Goal: Information Seeking & Learning: Learn about a topic

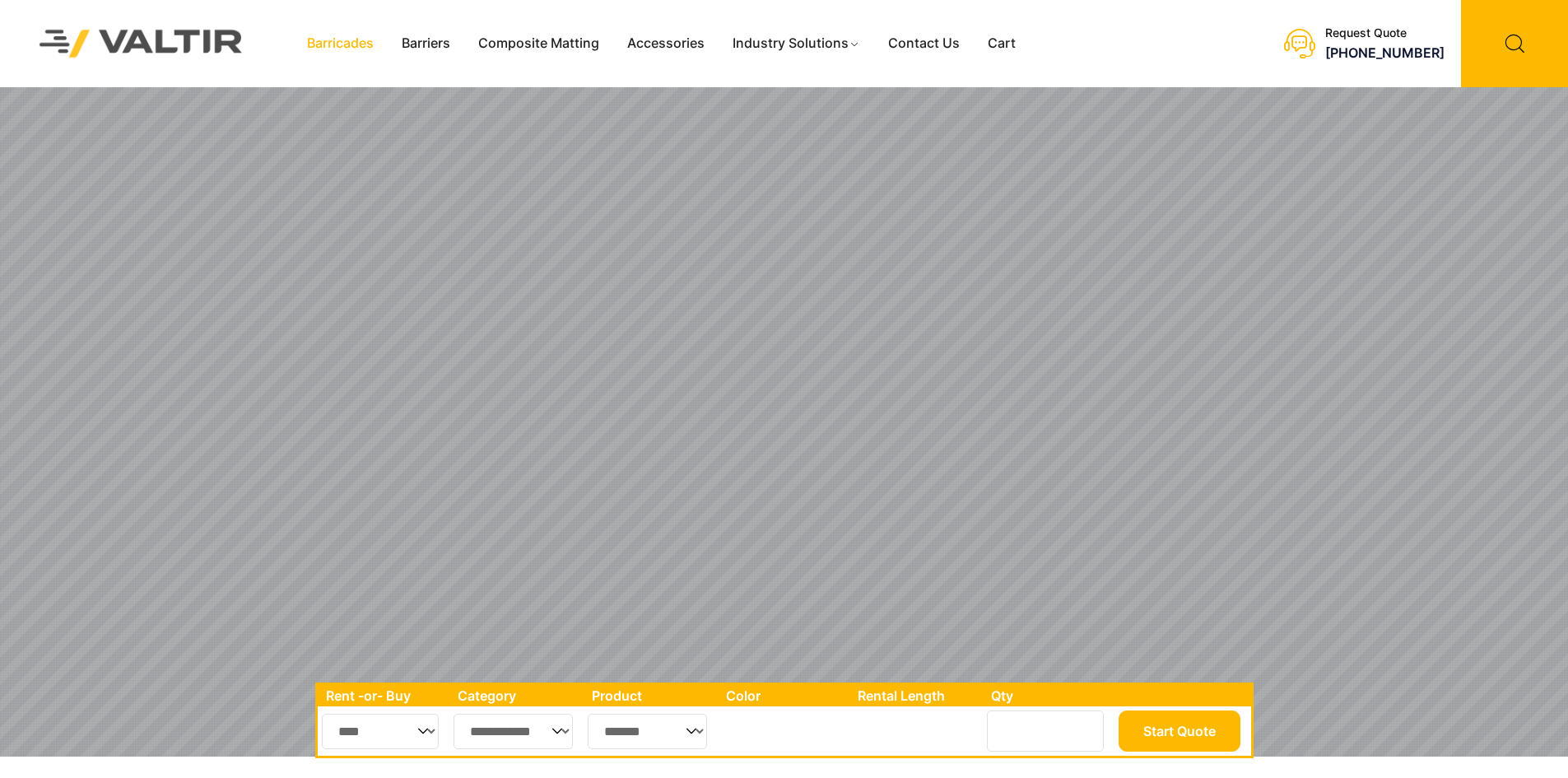
click at [363, 43] on link "Barricades" at bounding box center [340, 43] width 95 height 25
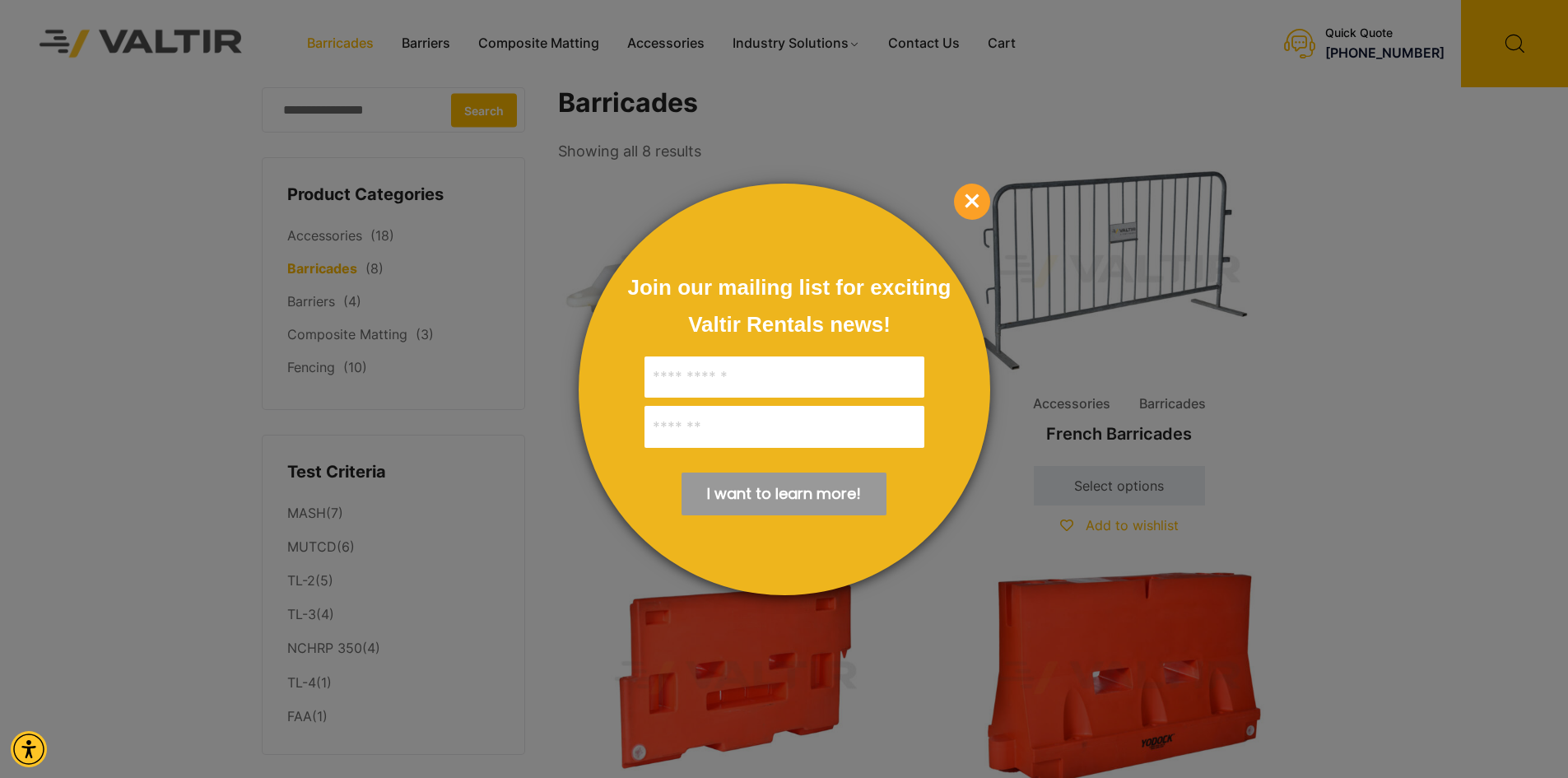
click at [973, 199] on span "×" at bounding box center [972, 201] width 36 height 36
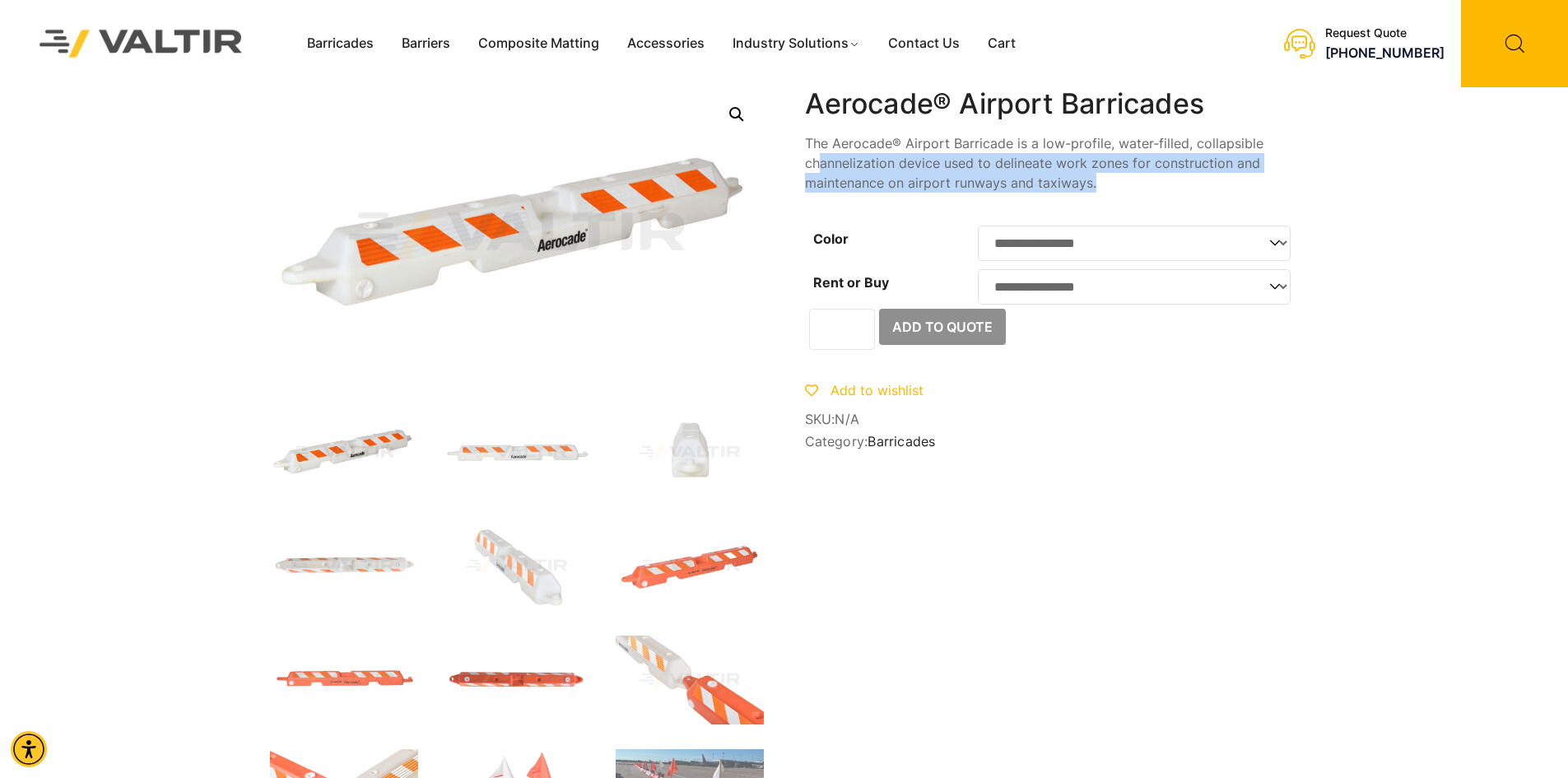
drag, startPoint x: 910, startPoint y: 176, endPoint x: 814, endPoint y: 155, distance: 98.3
click at [815, 155] on div "**********" at bounding box center [1051, 271] width 494 height 369
click at [814, 155] on p "The Aerocade® Airport Barricade is a low-profile, water-filled, collapsible cha…" at bounding box center [1051, 163] width 494 height 59
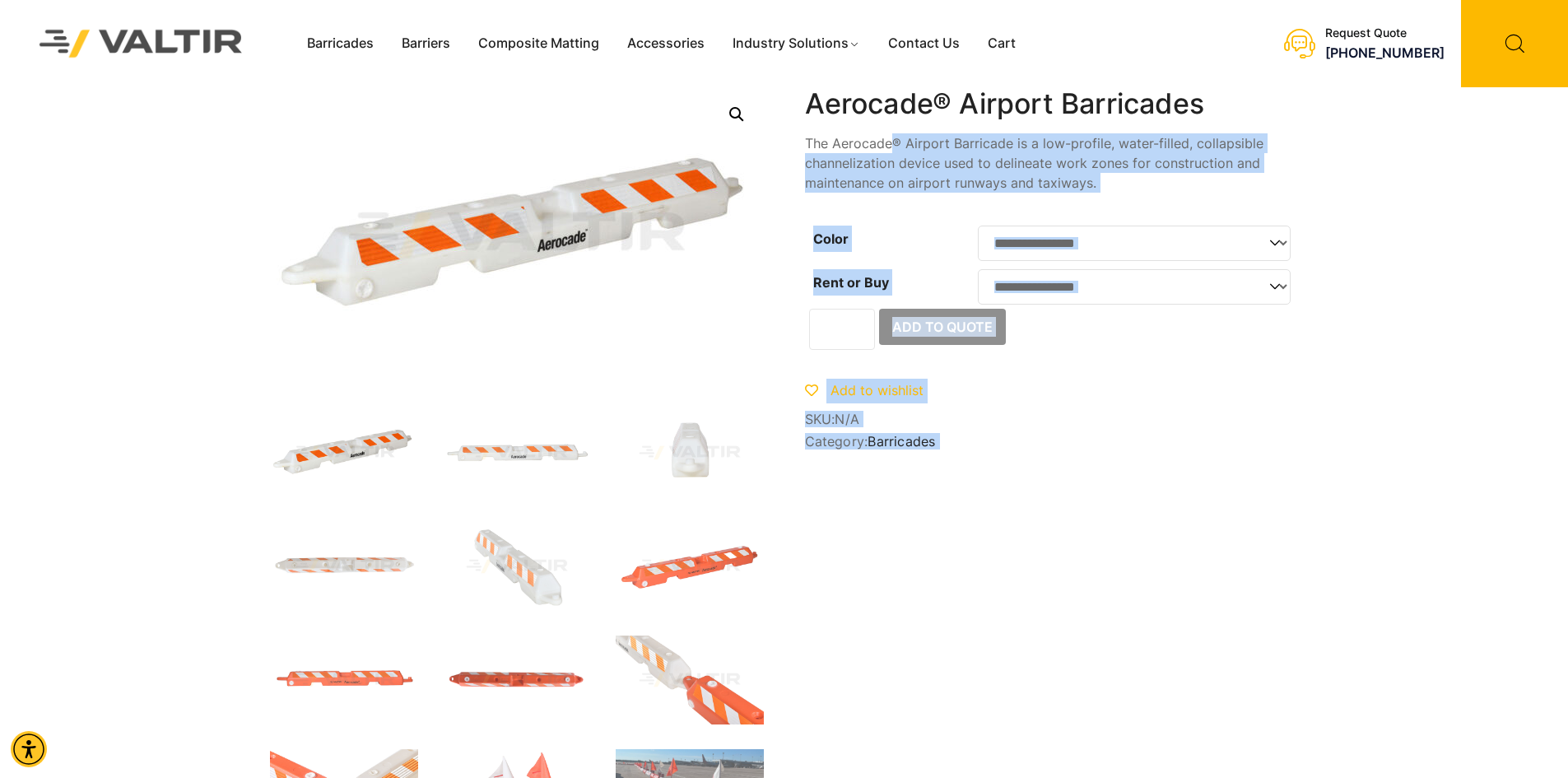
drag, startPoint x: 796, startPoint y: 144, endPoint x: 907, endPoint y: 148, distance: 111.1
drag, startPoint x: 914, startPoint y: 151, endPoint x: 997, endPoint y: 166, distance: 84.3
click at [915, 151] on p "The Aerocade® Airport Barricade is a low-profile, water-filled, collapsible cha…" at bounding box center [1051, 163] width 494 height 59
click at [1136, 181] on p "The Aerocade® Airport Barricade is a low-profile, water-filled, collapsible cha…" at bounding box center [1051, 163] width 494 height 59
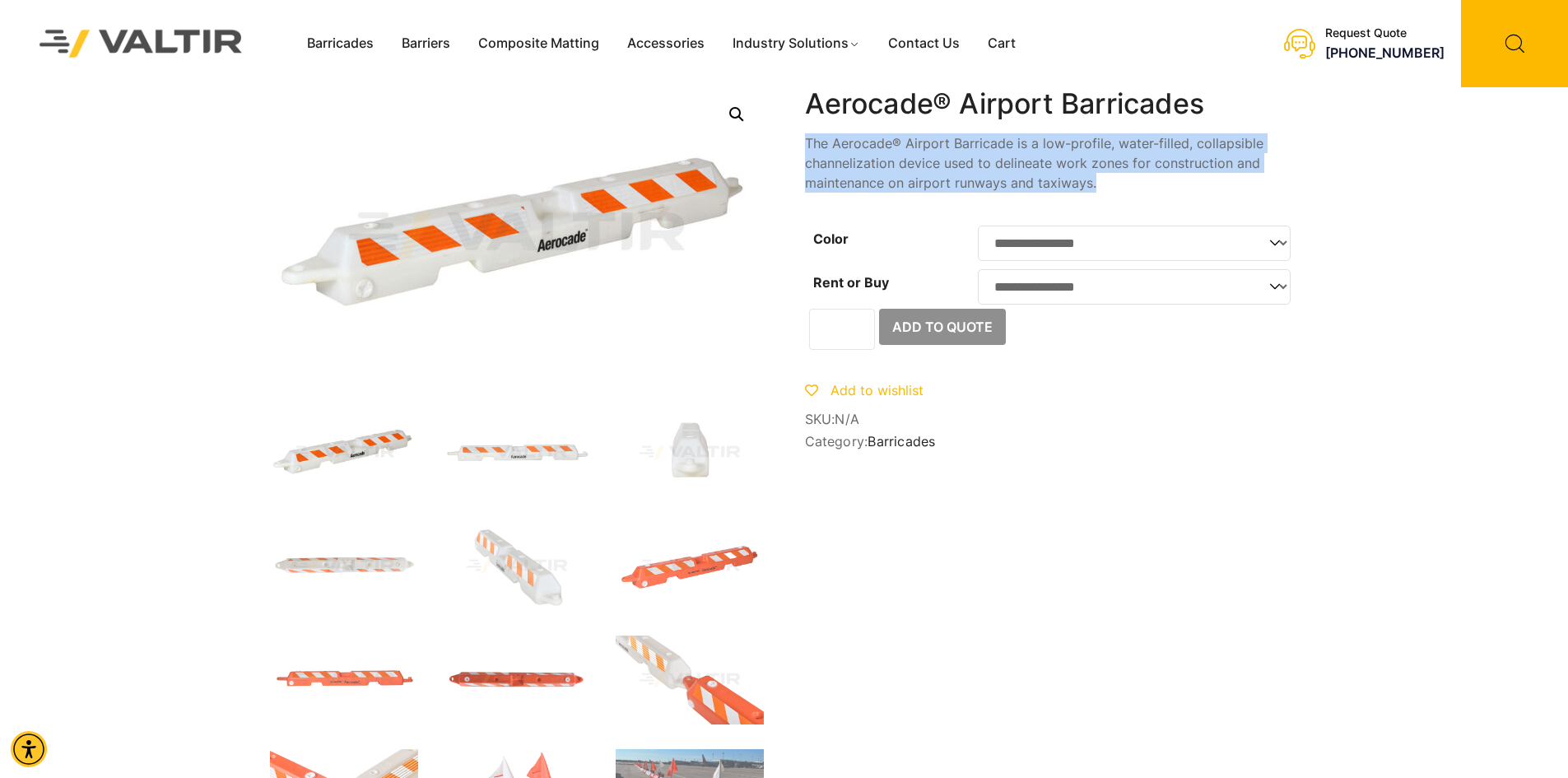
drag, startPoint x: 1106, startPoint y: 178, endPoint x: 806, endPoint y: 135, distance: 303.1
click at [806, 135] on p "The Aerocade® Airport Barricade is a low-profile, water-filled, collapsible cha…" at bounding box center [1051, 163] width 494 height 59
copy p "The Aerocade® Airport Barricade is a low-profile, water-filled, collapsible cha…"
